Goal: Information Seeking & Learning: Learn about a topic

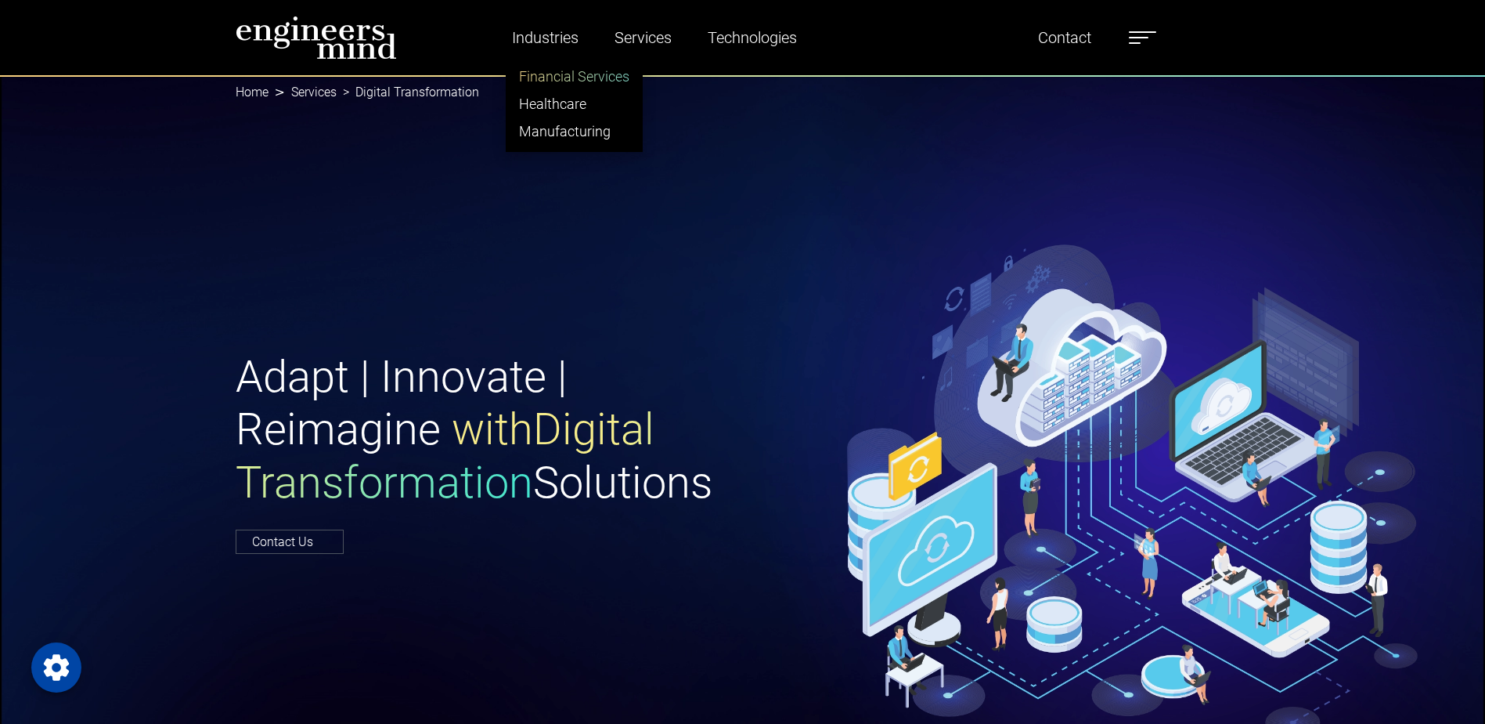
click at [571, 64] on link "Financial Services" at bounding box center [574, 76] width 135 height 27
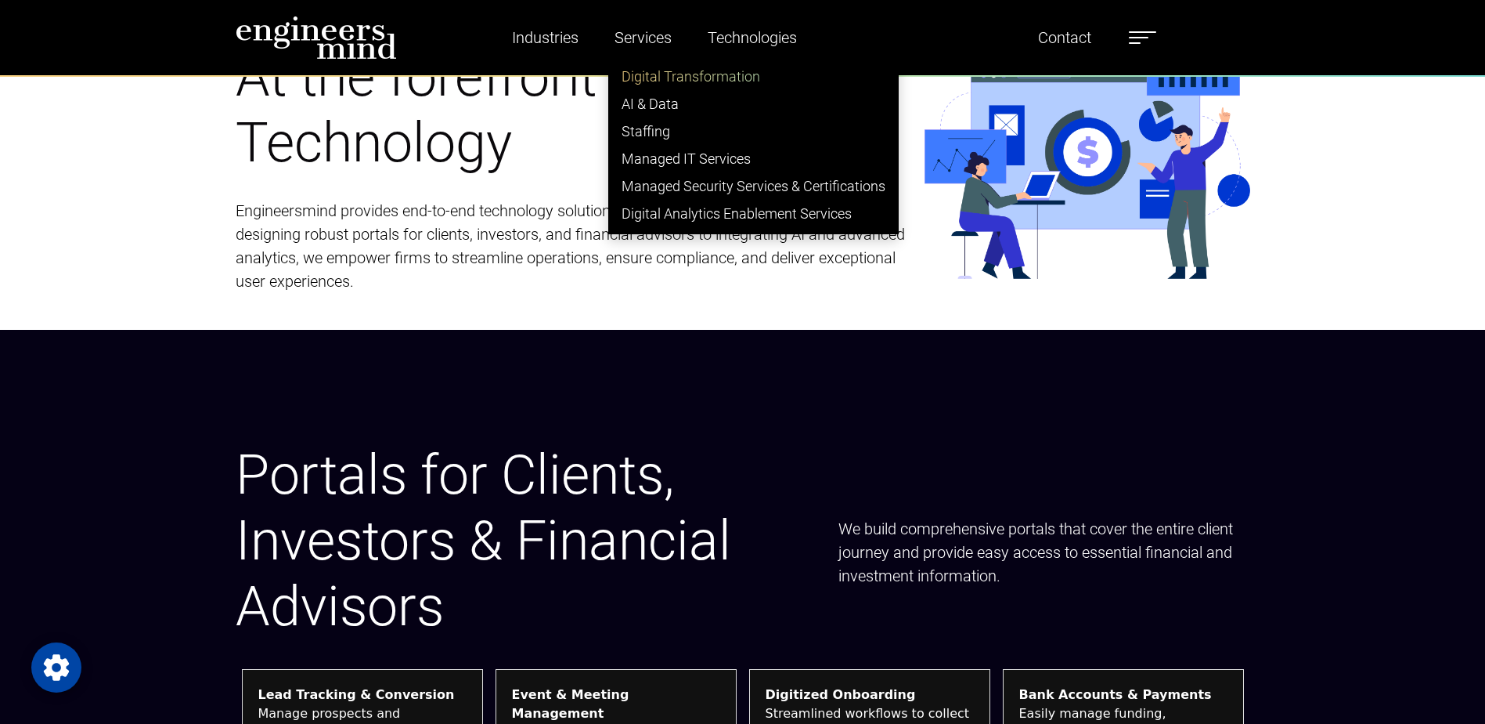
click at [659, 74] on link "Digital Transformation" at bounding box center [753, 76] width 289 height 27
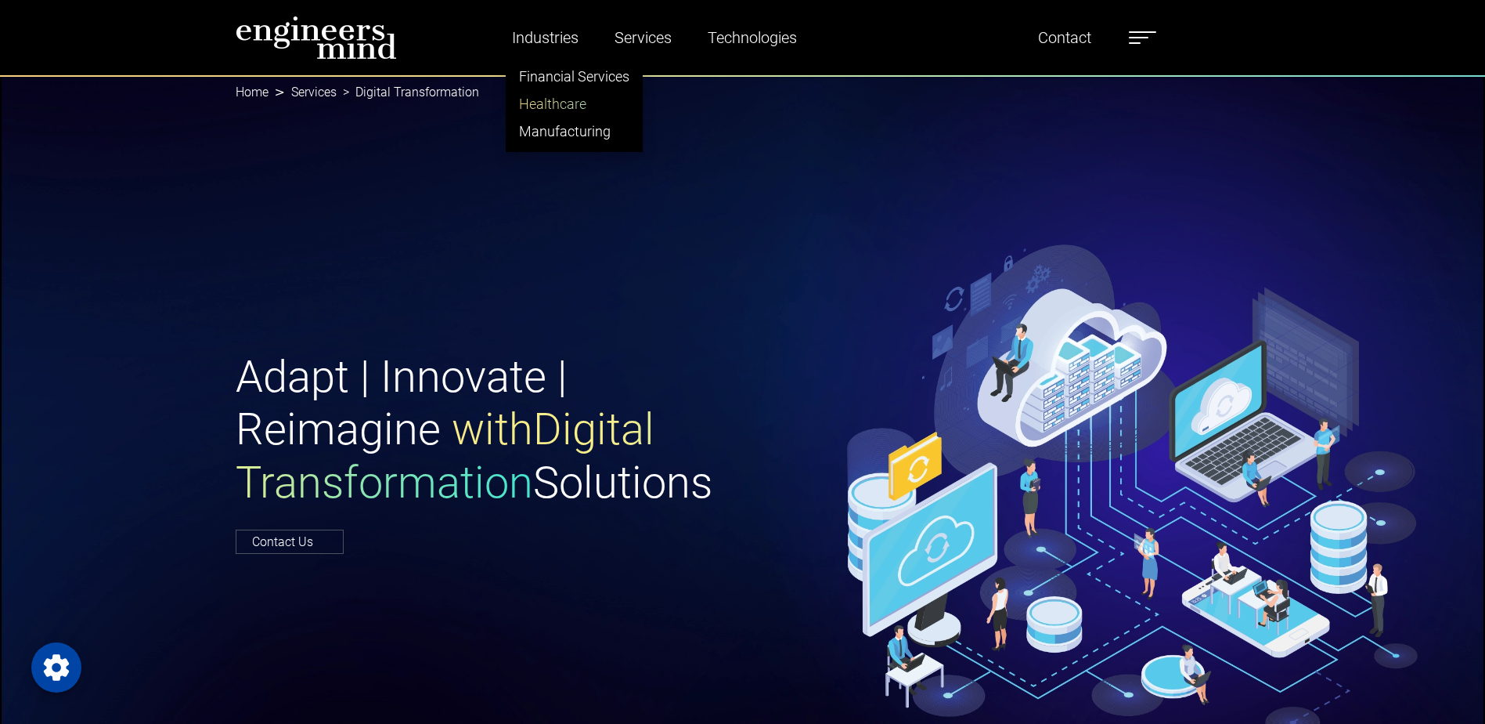
click at [558, 99] on link "Healthcare" at bounding box center [574, 103] width 135 height 27
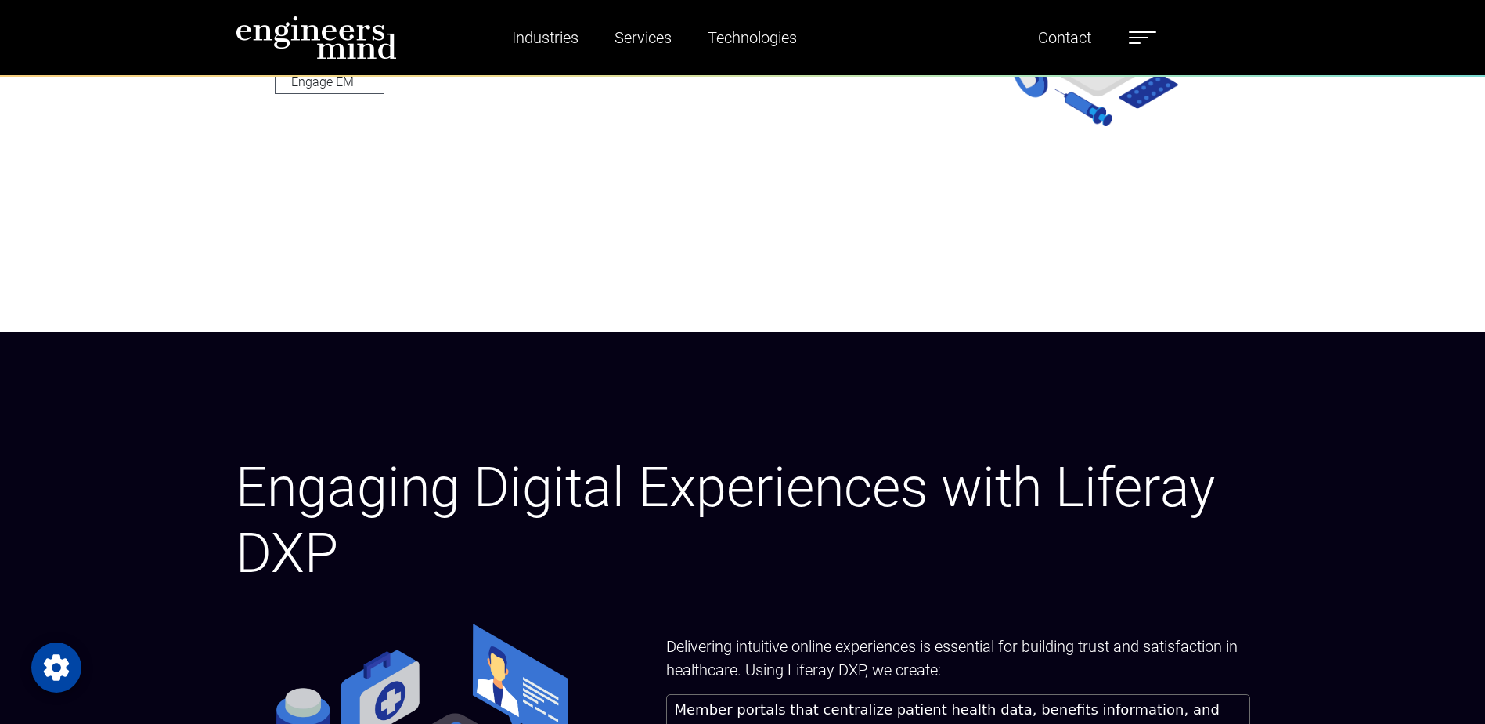
scroll to position [1253, 0]
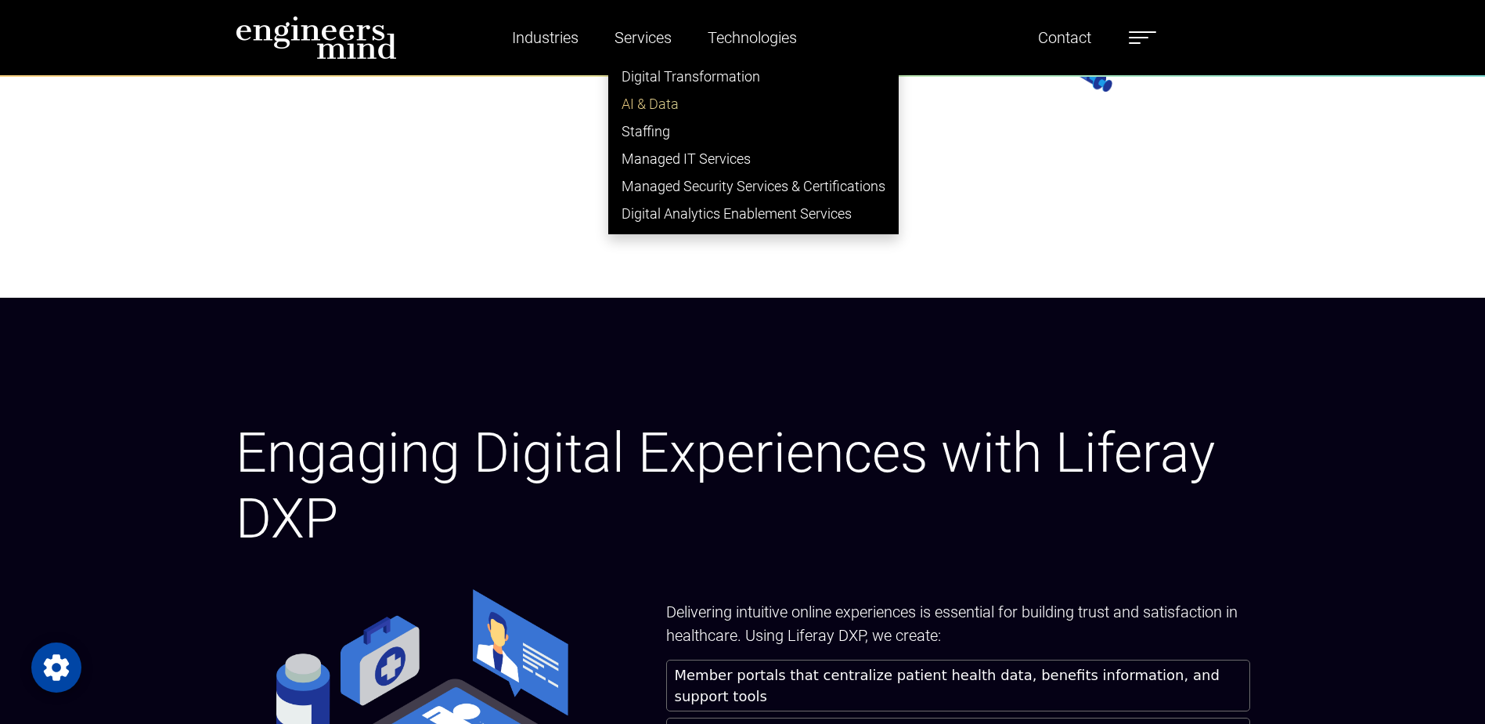
click at [648, 106] on link "AI & Data" at bounding box center [753, 103] width 289 height 27
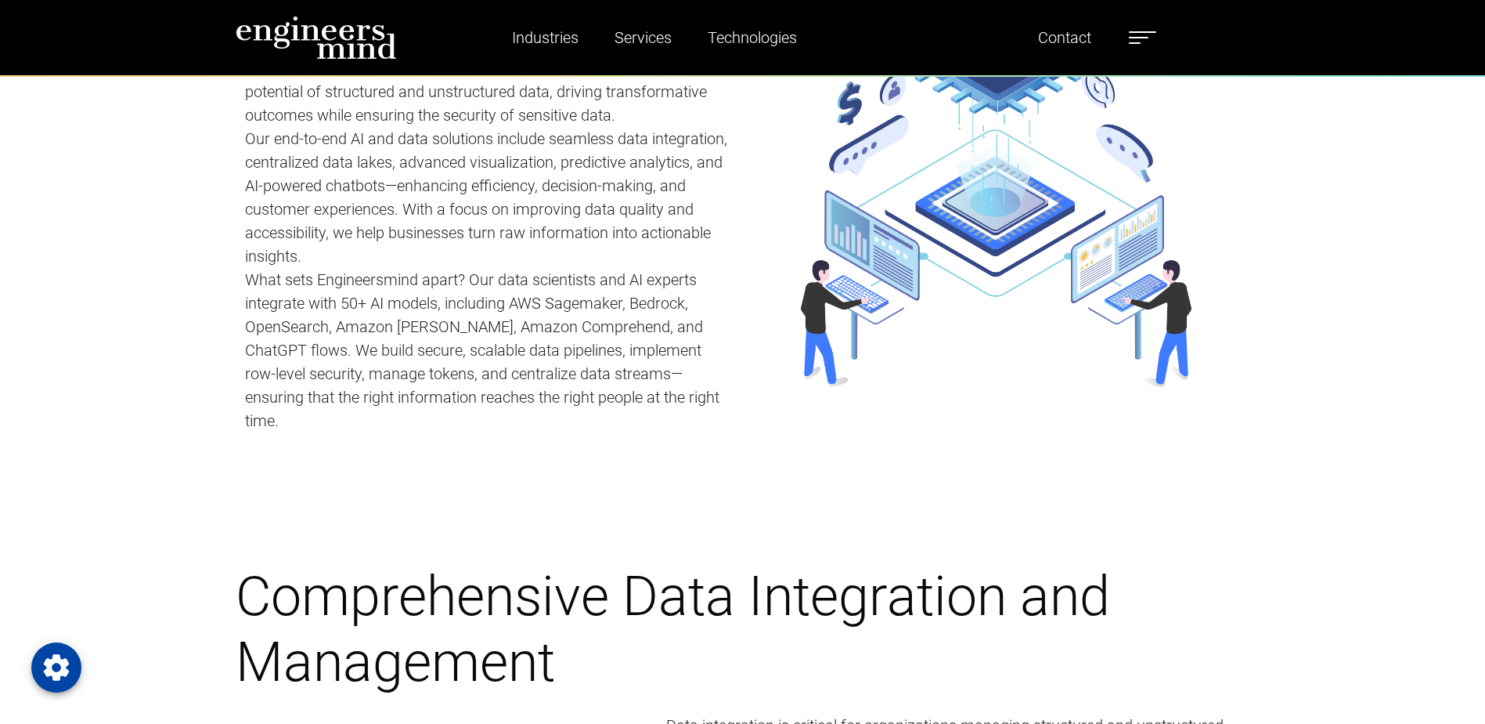
scroll to position [940, 0]
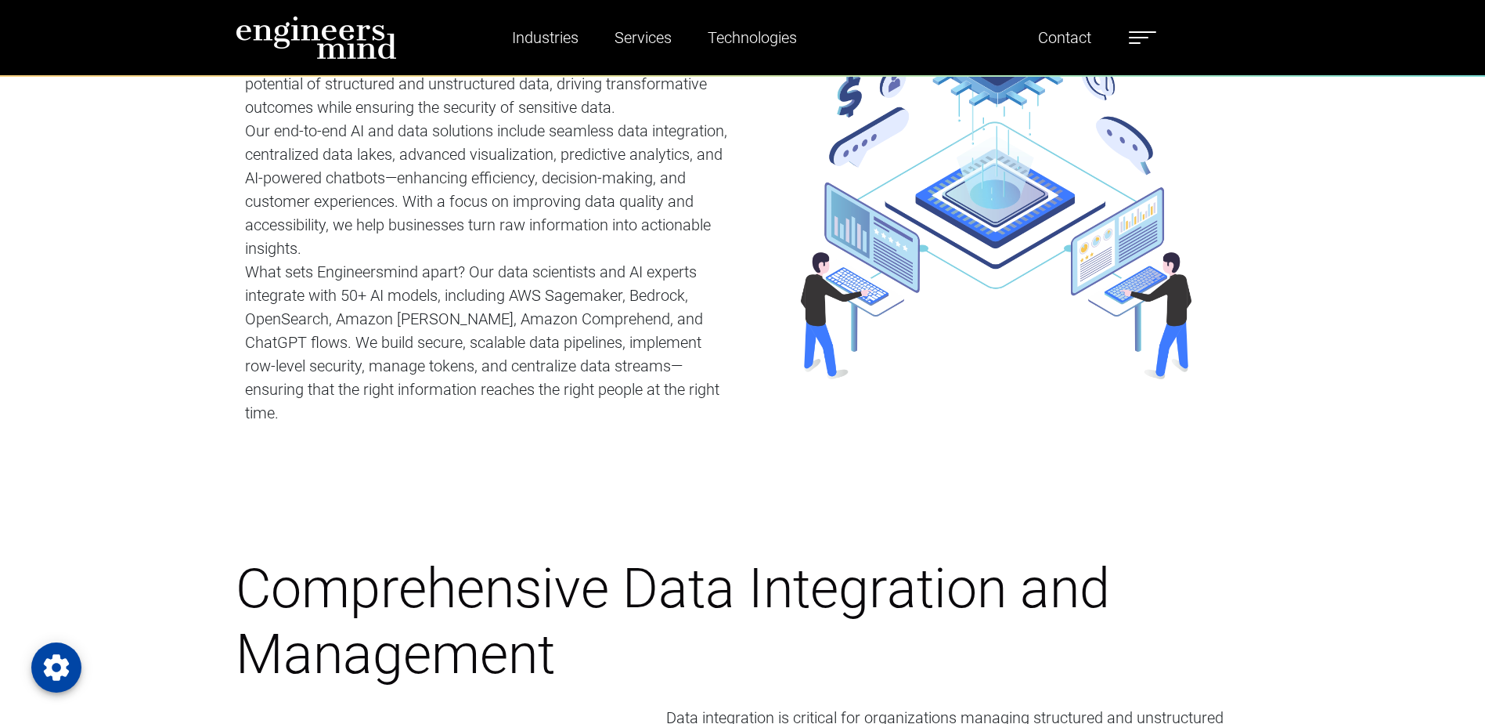
click at [1086, 441] on div "AI and Data Services at Engineersmind In [DATE] fast-paced digital landscape, o…" at bounding box center [743, 191] width 1034 height 609
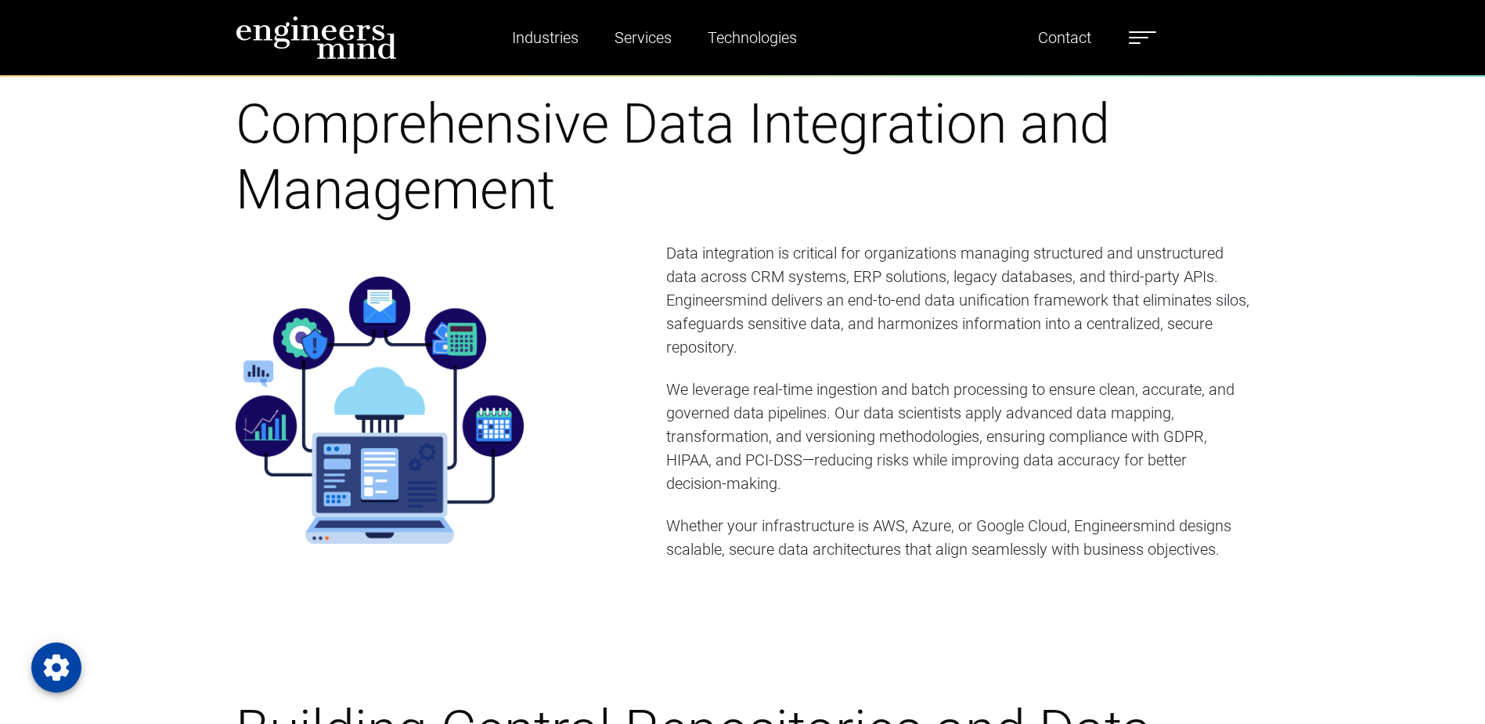
scroll to position [1409, 0]
